Goal: Task Accomplishment & Management: Manage account settings

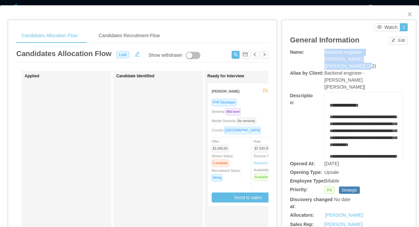
drag, startPoint x: 369, startPoint y: 59, endPoint x: 324, endPoint y: 55, distance: 44.7
click at [324, 55] on div "Name: Backend engineer - McGraw-Hill [Sophia Allen] (2/2)" at bounding box center [349, 59] width 118 height 21
copy div "Backend engineer - McGraw-Hill [Sophia Allen] (2/2)"
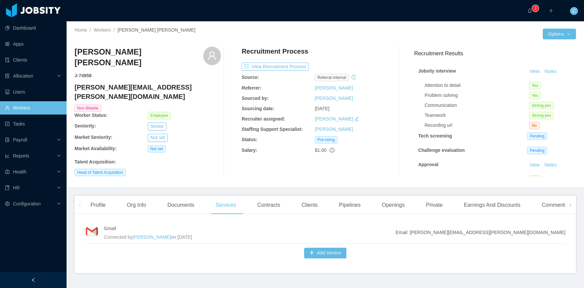
scroll to position [16, 0]
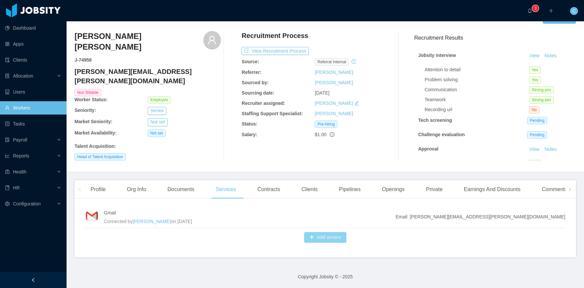
click at [318, 238] on button "Add service" at bounding box center [325, 237] width 42 height 11
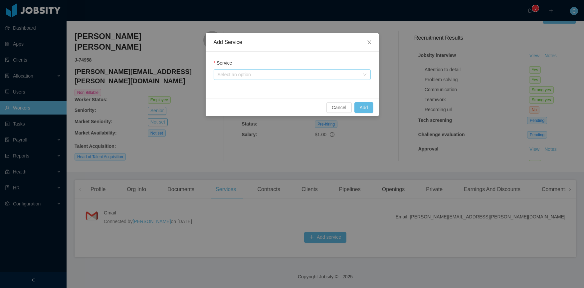
click at [257, 74] on div "Select an option" at bounding box center [289, 74] width 142 height 7
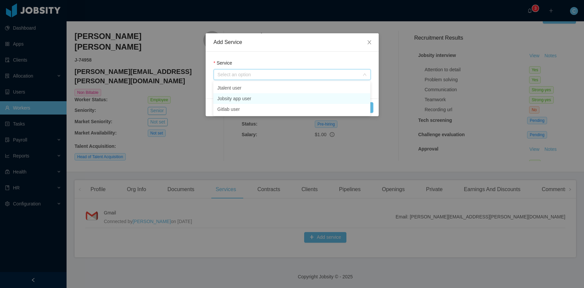
click at [239, 99] on li "Jobsity app user" at bounding box center [291, 98] width 157 height 11
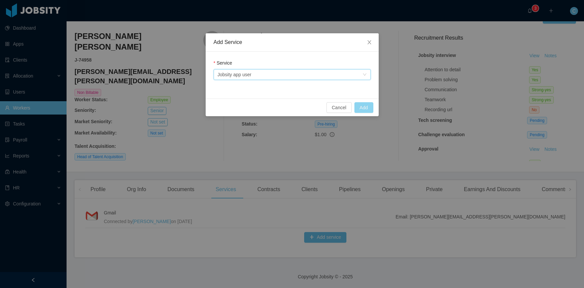
click at [367, 106] on button "Add" at bounding box center [363, 107] width 19 height 11
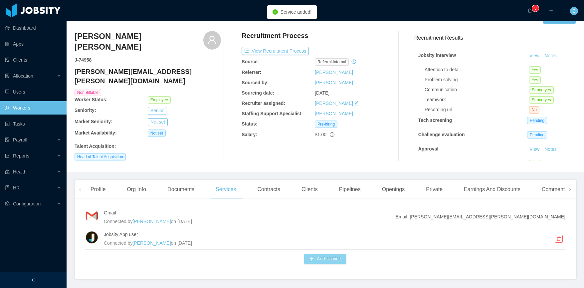
click at [311, 259] on button "Add service" at bounding box center [325, 258] width 42 height 11
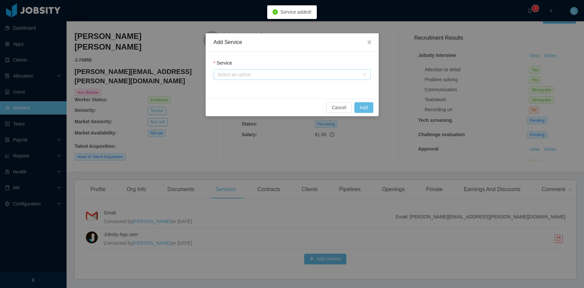
click at [239, 73] on div "Select an option" at bounding box center [289, 74] width 142 height 7
click at [237, 88] on li "Jtalent user" at bounding box center [291, 87] width 157 height 11
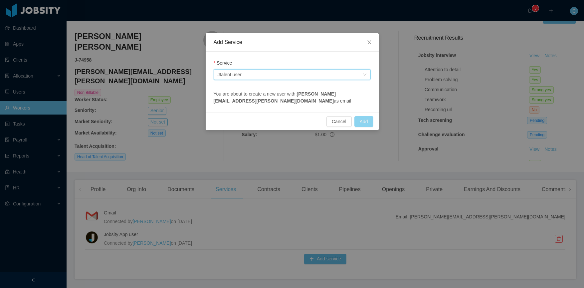
click at [370, 121] on button "Add" at bounding box center [363, 121] width 19 height 11
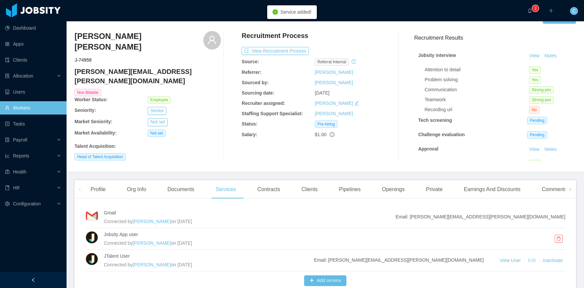
click at [533, 259] on link "Edit" at bounding box center [532, 259] width 9 height 5
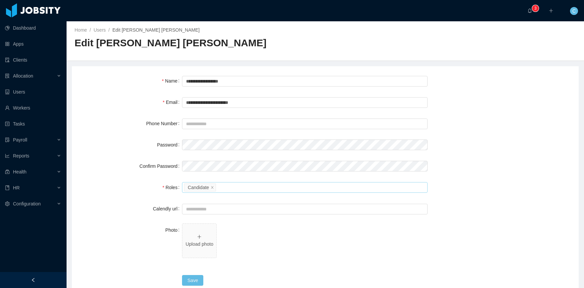
click at [229, 187] on div "Please select the roles Candidate" at bounding box center [303, 187] width 239 height 10
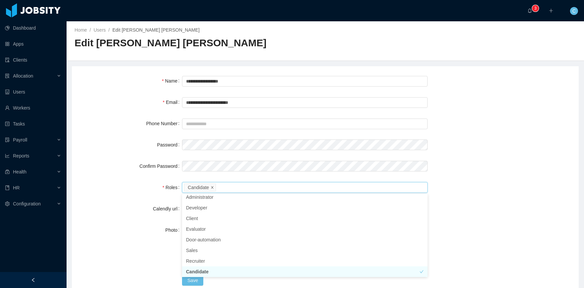
click at [212, 185] on icon "icon: close" at bounding box center [212, 186] width 3 height 3
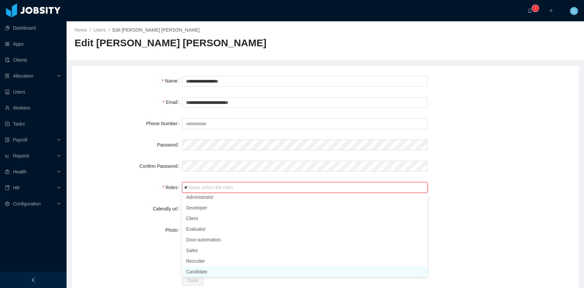
scroll to position [1, 0]
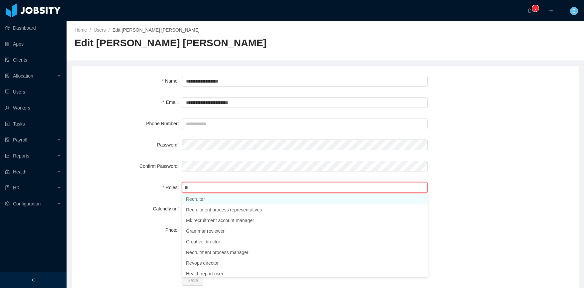
type input "***"
click at [213, 202] on li "Recruiter" at bounding box center [304, 200] width 245 height 11
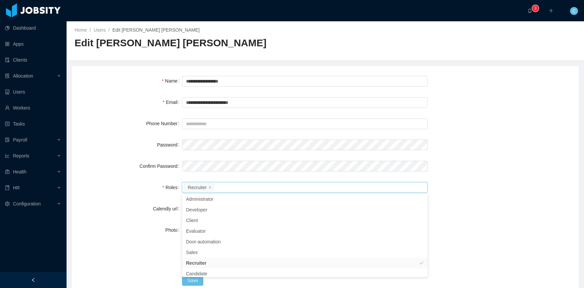
click at [143, 180] on form "**********" at bounding box center [325, 180] width 491 height 213
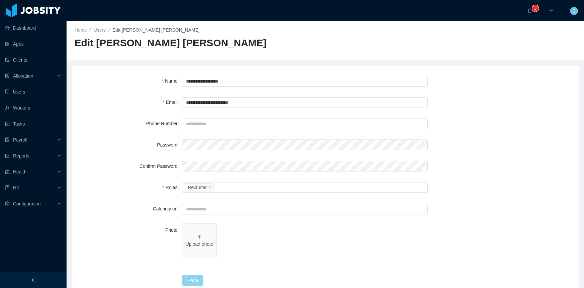
click at [197, 277] on button "Save" at bounding box center [192, 280] width 21 height 11
drag, startPoint x: 228, startPoint y: 181, endPoint x: 226, endPoint y: 184, distance: 3.6
click at [228, 182] on div "Please select the roles Recruiter" at bounding box center [304, 187] width 245 height 13
click at [226, 185] on div "Please select the roles Recruiter" at bounding box center [303, 187] width 239 height 10
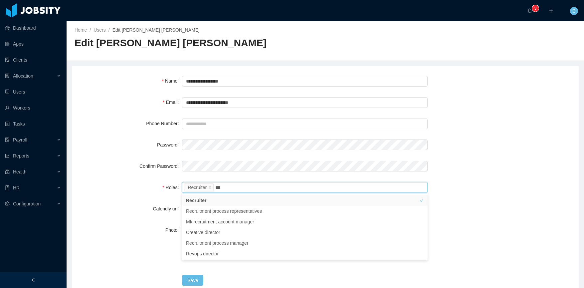
type input "***"
click at [123, 232] on div "Photo" at bounding box center [131, 229] width 102 height 13
click at [233, 187] on div "Please select the roles Recruiter" at bounding box center [303, 187] width 239 height 10
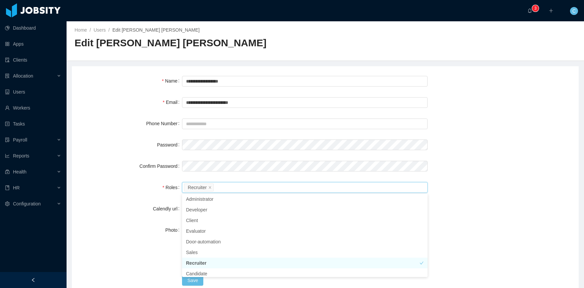
type input "*"
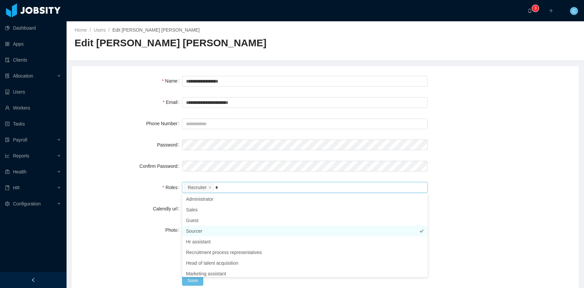
click at [212, 232] on li "Sourcer" at bounding box center [304, 231] width 245 height 11
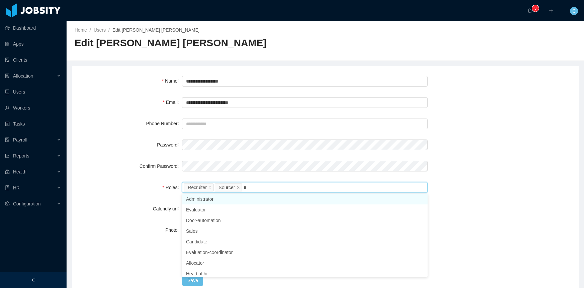
type input "**"
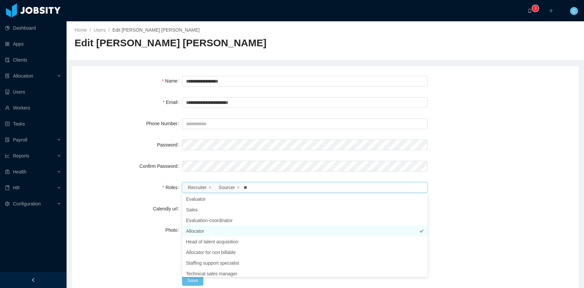
click at [212, 229] on li "Allocator" at bounding box center [304, 231] width 245 height 11
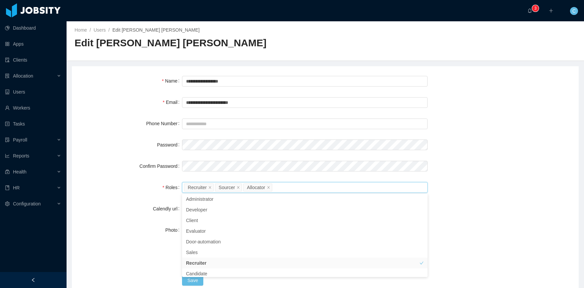
click at [122, 211] on div "Calendly url" at bounding box center [131, 208] width 102 height 13
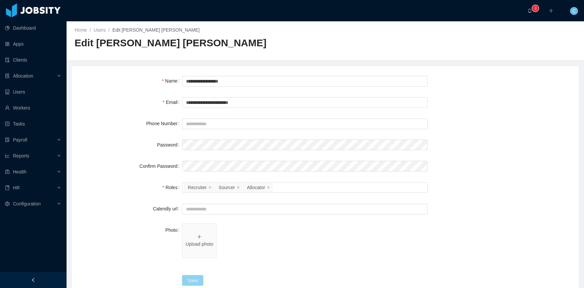
click at [191, 276] on button "Save" at bounding box center [192, 280] width 21 height 11
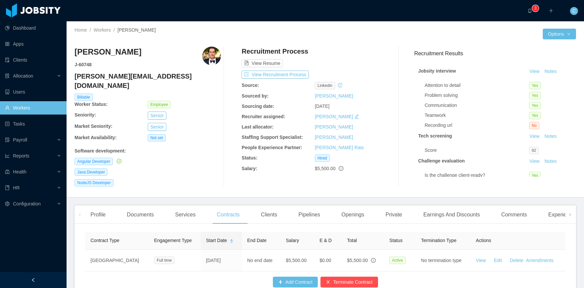
scroll to position [32, 0]
